Goal: Transaction & Acquisition: Obtain resource

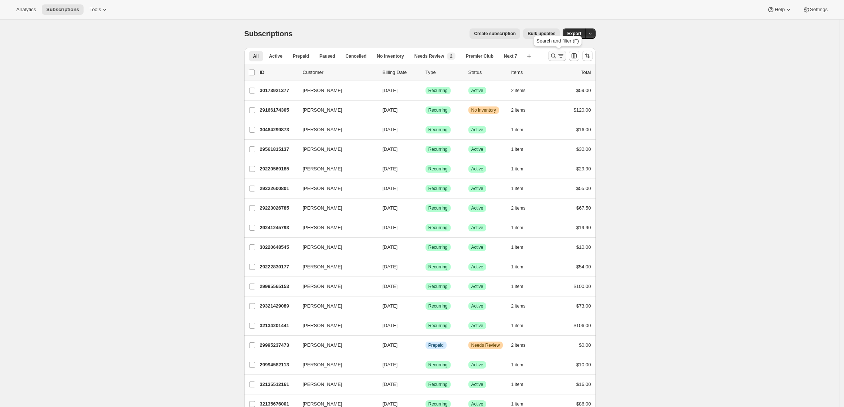
click at [556, 57] on icon "Search and filter results" at bounding box center [553, 55] width 7 height 7
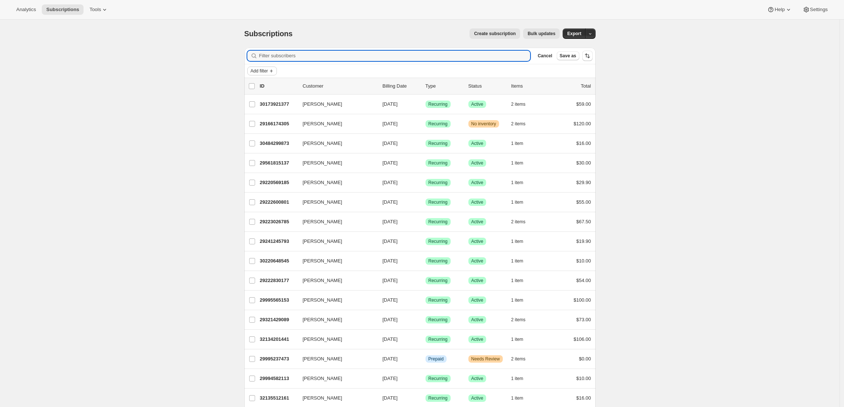
click at [265, 68] on span "Add filter" at bounding box center [259, 71] width 17 height 6
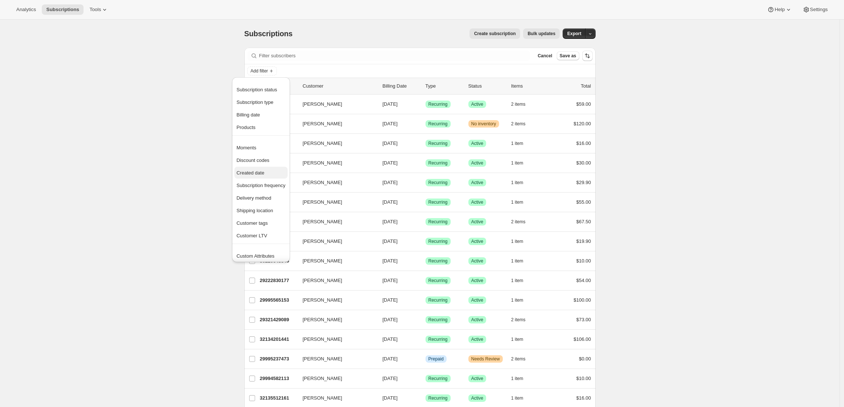
click at [269, 176] on button "Created date" at bounding box center [260, 173] width 53 height 12
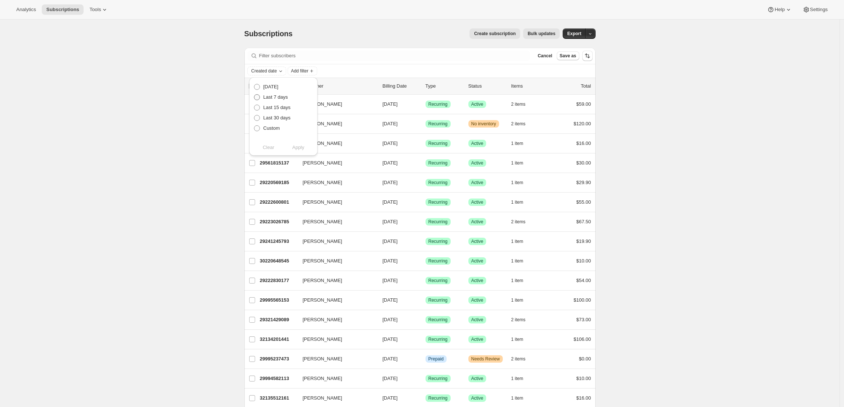
click at [285, 97] on span "Last 7 days" at bounding box center [275, 97] width 25 height 6
click at [254, 95] on input "Last 7 days" at bounding box center [254, 94] width 0 height 0
radio input "true"
click at [299, 148] on span "Apply" at bounding box center [298, 147] width 12 height 7
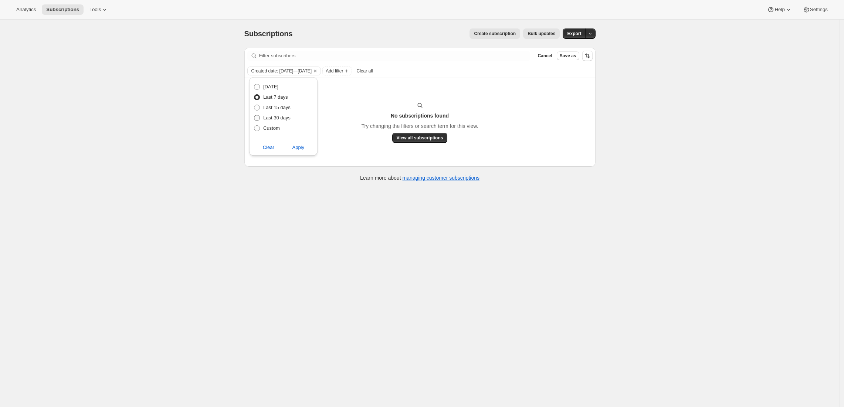
click at [264, 118] on span "Last 30 days" at bounding box center [276, 118] width 27 height 6
click at [254, 115] on input "Last 30 days" at bounding box center [254, 115] width 0 height 0
radio input "true"
click at [301, 149] on span "Apply" at bounding box center [298, 147] width 12 height 7
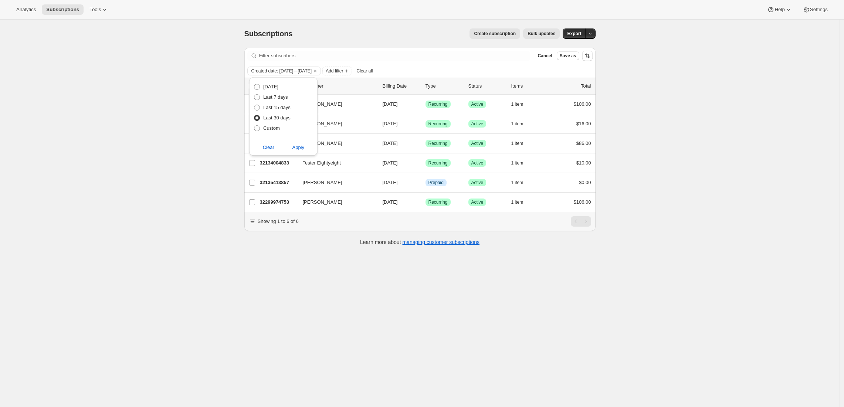
click at [203, 130] on div "Subscriptions. This page is ready Subscriptions Create subscription Bulk update…" at bounding box center [419, 223] width 839 height 407
click at [578, 33] on span "Export" at bounding box center [574, 34] width 14 height 6
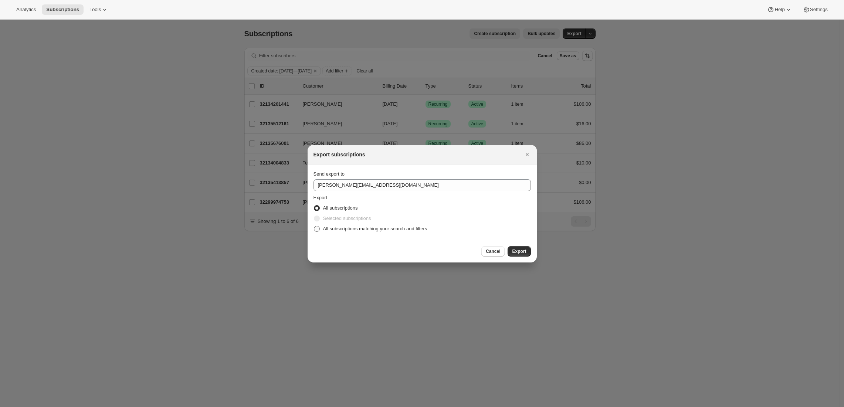
click at [380, 231] on span "All subscriptions matching your search and filters" at bounding box center [375, 229] width 104 height 6
click at [314, 226] on input "All subscriptions matching your search and filters" at bounding box center [314, 226] width 0 height 0
radio input "true"
click at [523, 252] on span "Export" at bounding box center [519, 251] width 14 height 6
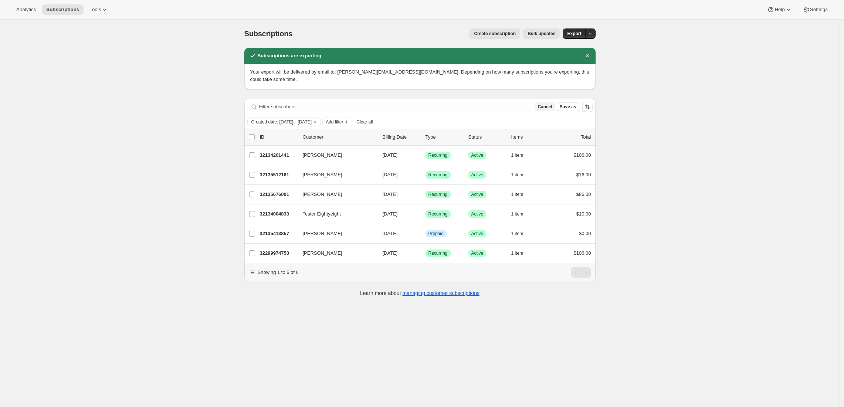
click at [549, 104] on span "Cancel" at bounding box center [544, 107] width 14 height 6
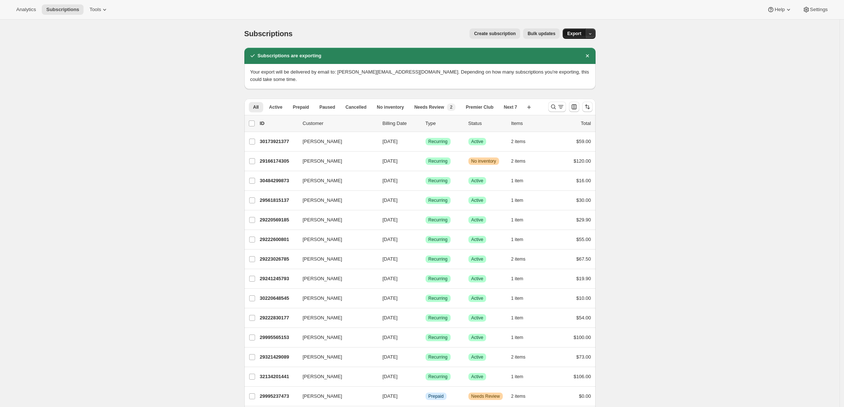
click at [577, 34] on span "Export" at bounding box center [574, 34] width 14 height 6
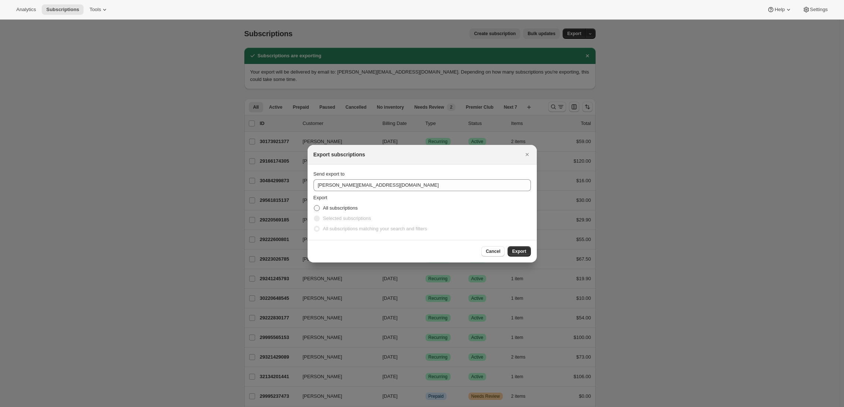
click at [342, 207] on span "All subscriptions" at bounding box center [340, 208] width 35 height 6
click at [314, 206] on input "All subscriptions" at bounding box center [314, 205] width 0 height 0
radio input "true"
click at [522, 253] on span "Export" at bounding box center [519, 251] width 14 height 6
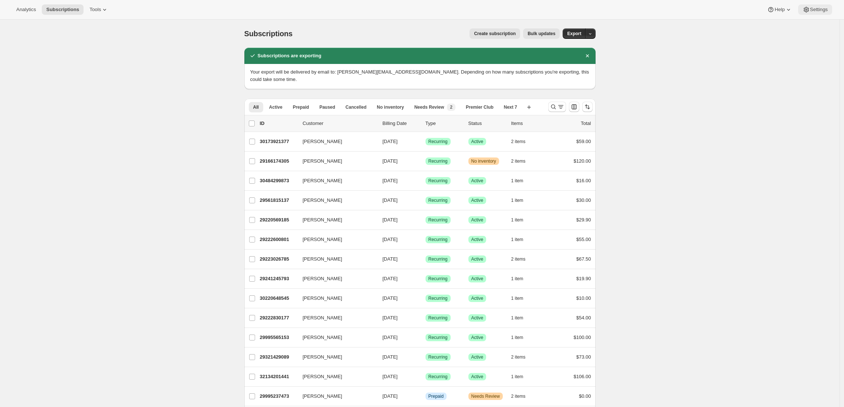
click at [817, 9] on span "Settings" at bounding box center [819, 10] width 18 height 6
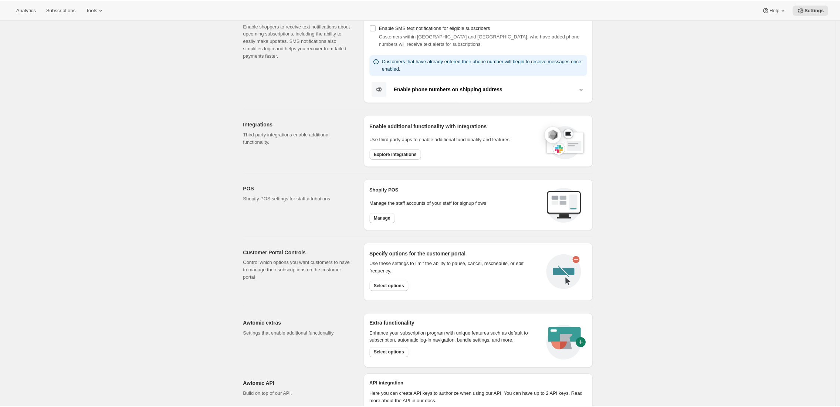
scroll to position [199, 0]
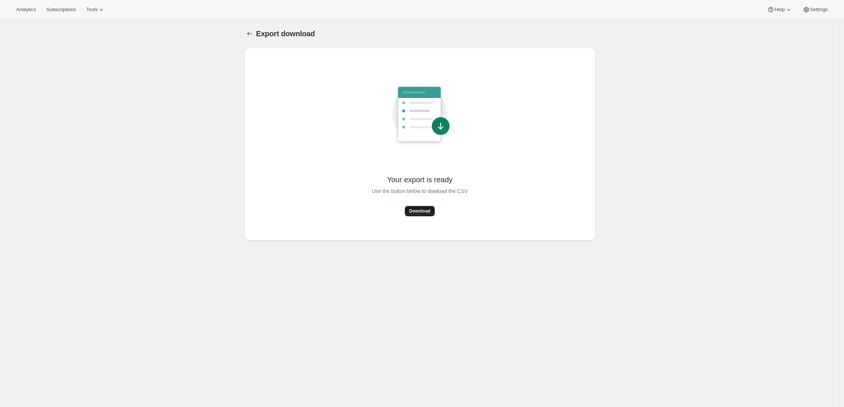
click at [434, 208] on button "Download" at bounding box center [420, 211] width 30 height 10
